Goal: Check status: Check status

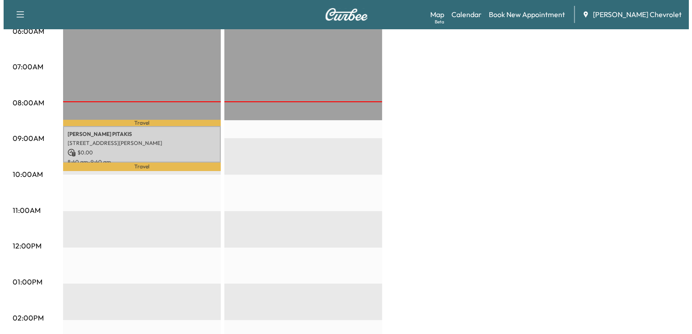
scroll to position [180, 0]
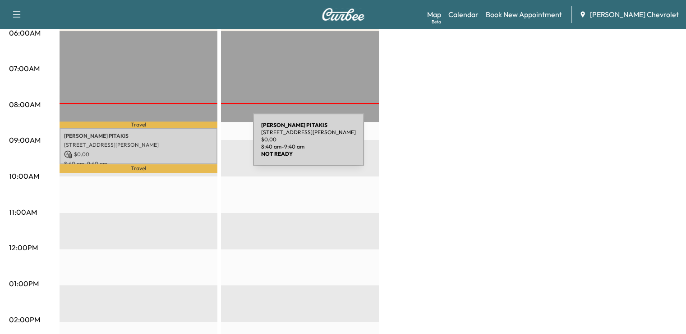
click at [185, 145] on p "[STREET_ADDRESS][PERSON_NAME]" at bounding box center [138, 145] width 149 height 7
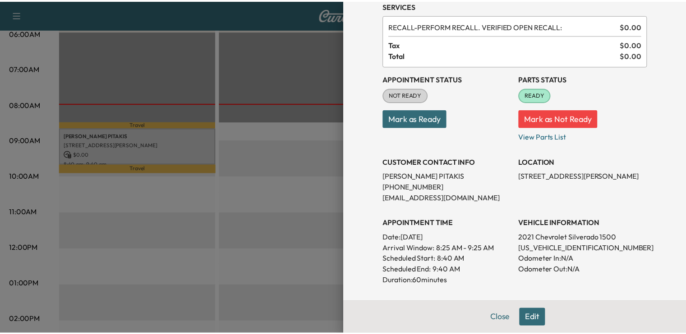
scroll to position [48, 0]
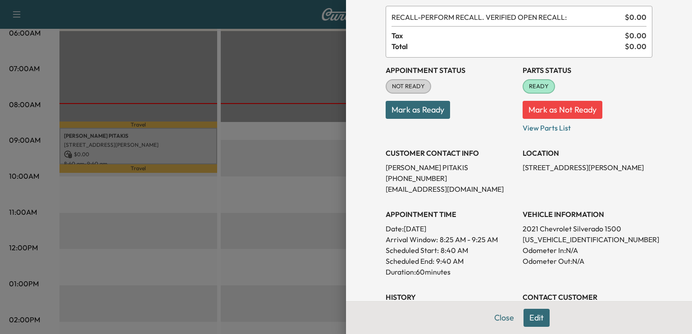
click at [409, 112] on button "Mark as Ready" at bounding box center [418, 110] width 64 height 18
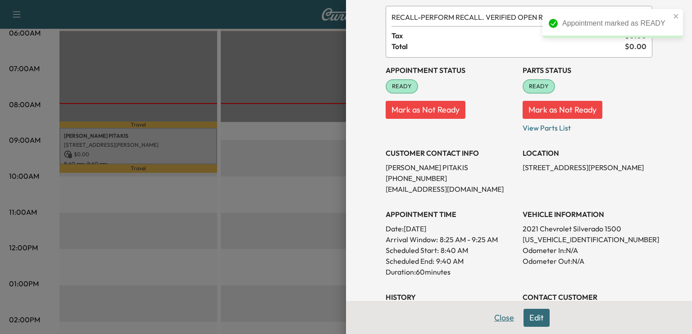
click at [503, 327] on button "Close" at bounding box center [505, 318] width 32 height 18
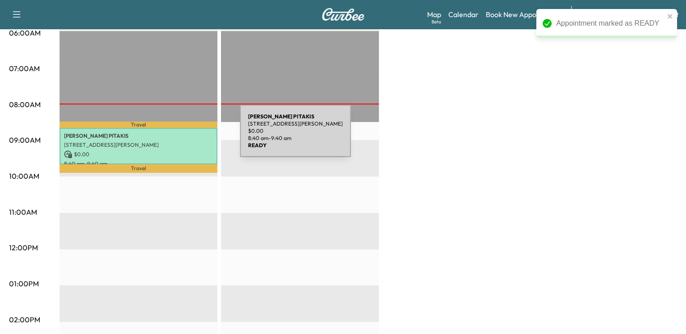
click at [172, 137] on p "[PERSON_NAME]" at bounding box center [138, 136] width 149 height 7
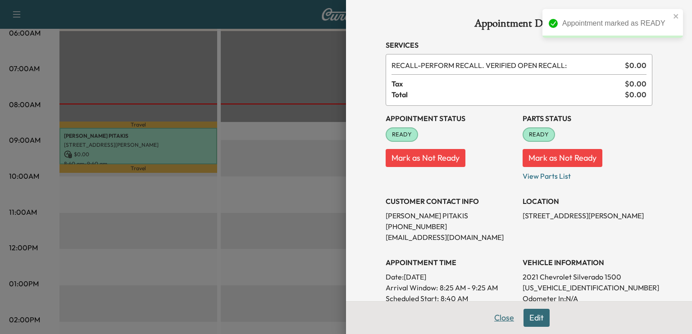
click at [494, 320] on button "Close" at bounding box center [505, 318] width 32 height 18
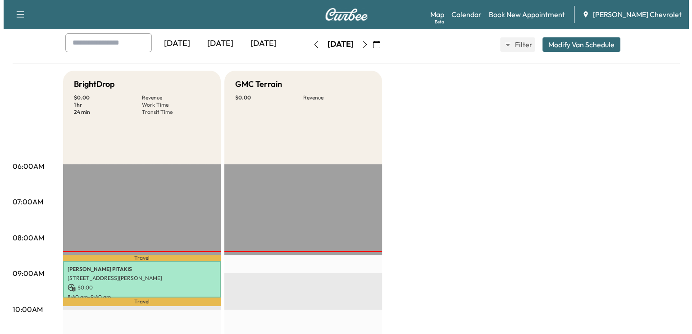
scroll to position [47, 0]
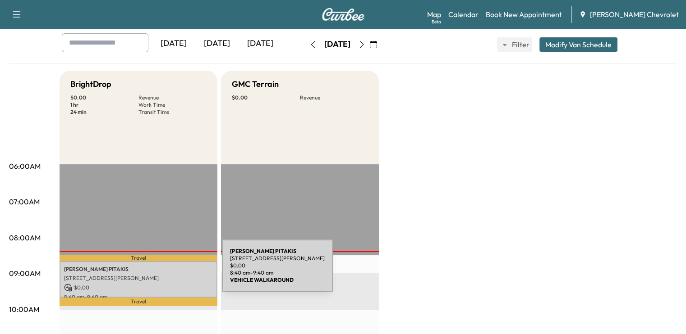
click at [154, 271] on p "[PERSON_NAME]" at bounding box center [138, 269] width 149 height 7
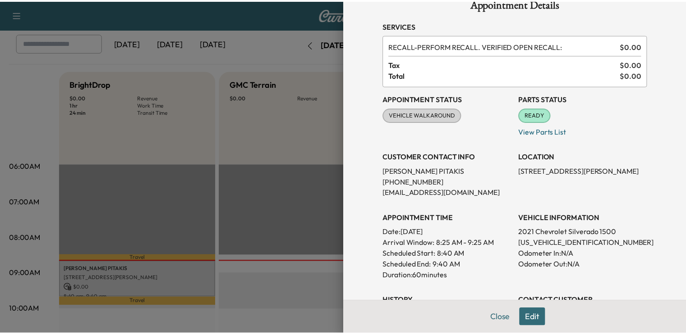
scroll to position [18, 0]
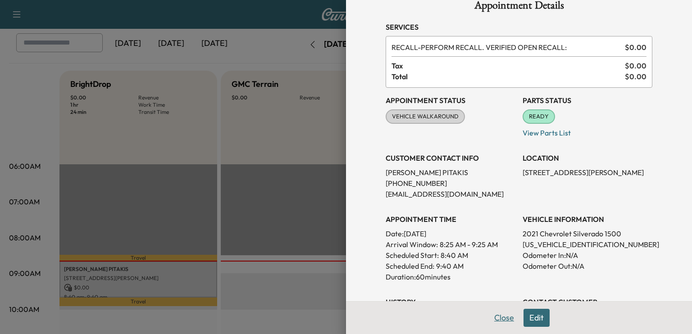
click at [492, 322] on button "Close" at bounding box center [505, 318] width 32 height 18
